Goal: Information Seeking & Learning: Learn about a topic

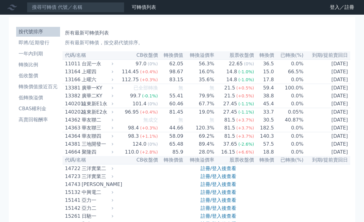
click at [347, 9] on link "登入／註冊" at bounding box center [342, 7] width 34 height 10
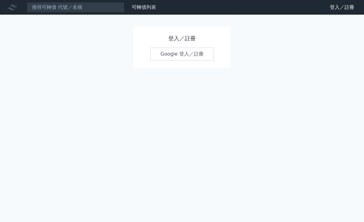
click at [205, 57] on link "Google 登入／註冊" at bounding box center [181, 54] width 63 height 13
click at [328, 1] on div "可轉債列表 財務數據 可轉債列表 財務數據 登入／註冊 登入／註冊 登入／註冊 Google 登入／註冊" at bounding box center [182, 111] width 364 height 222
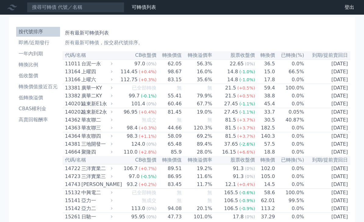
click at [49, 44] on li "即將/近期發行" at bounding box center [38, 42] width 44 height 7
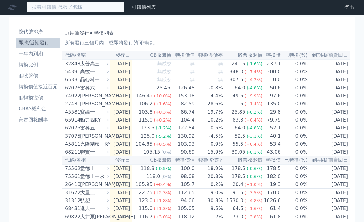
click at [102, 8] on input at bounding box center [76, 7] width 98 height 10
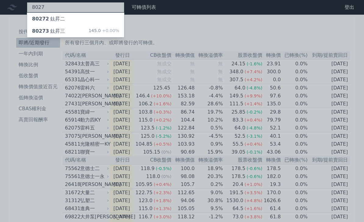
type input "8027"
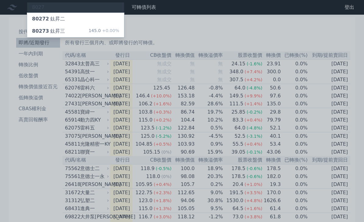
click at [91, 29] on div "145.0 +0.00%" at bounding box center [104, 30] width 31 height 7
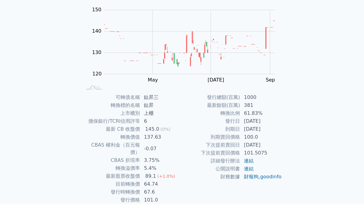
scroll to position [41, 0]
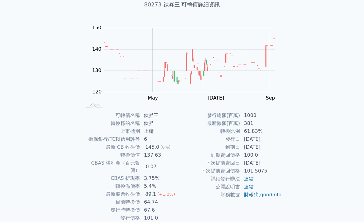
click at [345, 133] on div "可轉債列表 財務數據 可轉債列表 財務數據 登出 登出 可轉債列表 › 80273 鈦昇三 80273 鈦昇三 可轉債詳細資訊 Zoom Out 130 11…" at bounding box center [182, 104] width 364 height 290
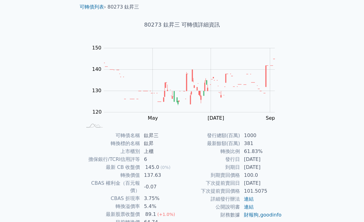
scroll to position [0, 0]
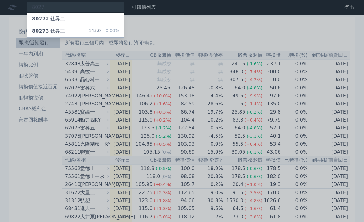
click at [344, 120] on div at bounding box center [182, 111] width 364 height 222
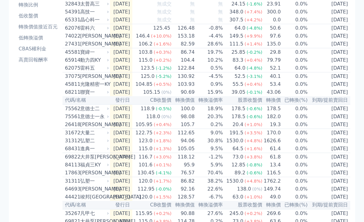
scroll to position [87, 0]
